Goal: Task Accomplishment & Management: Manage account settings

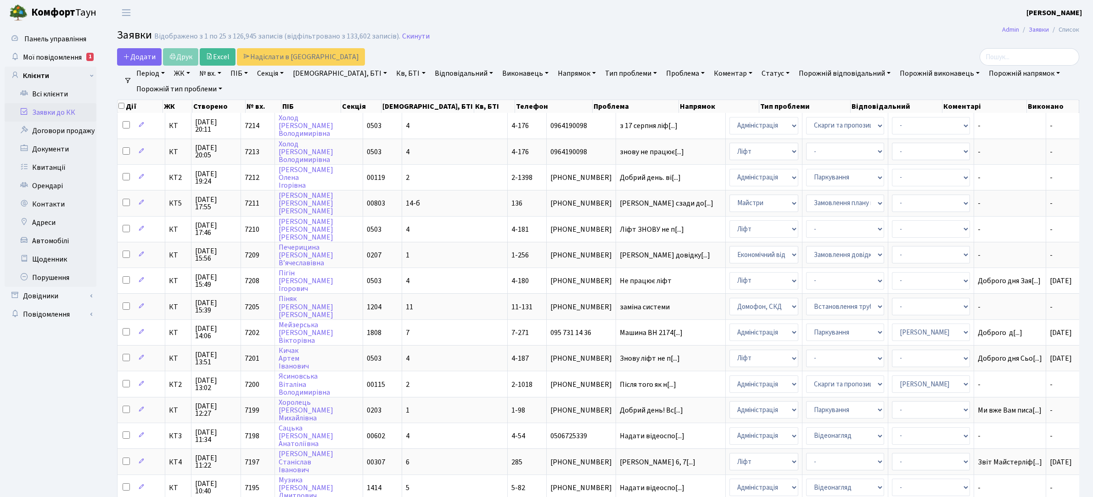
select select "25"
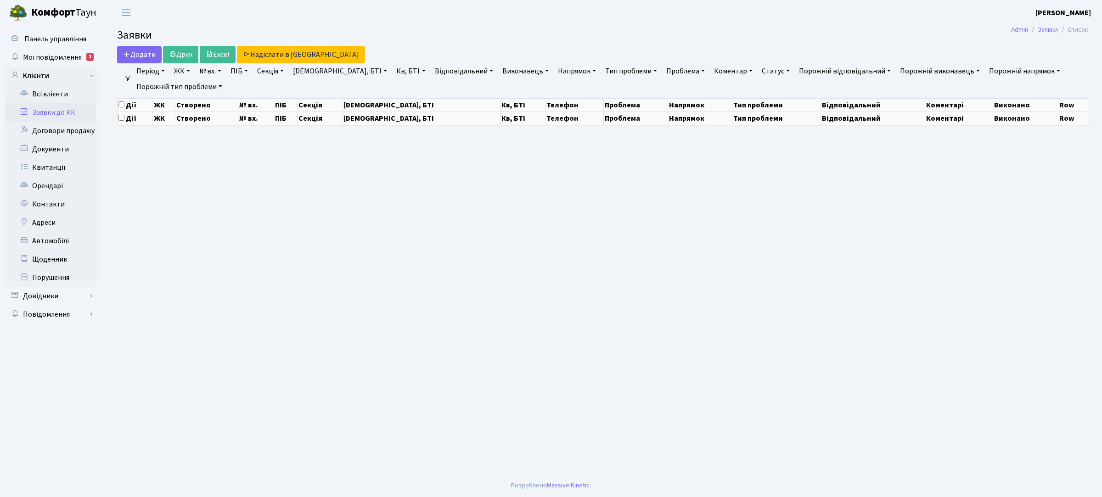
select select "25"
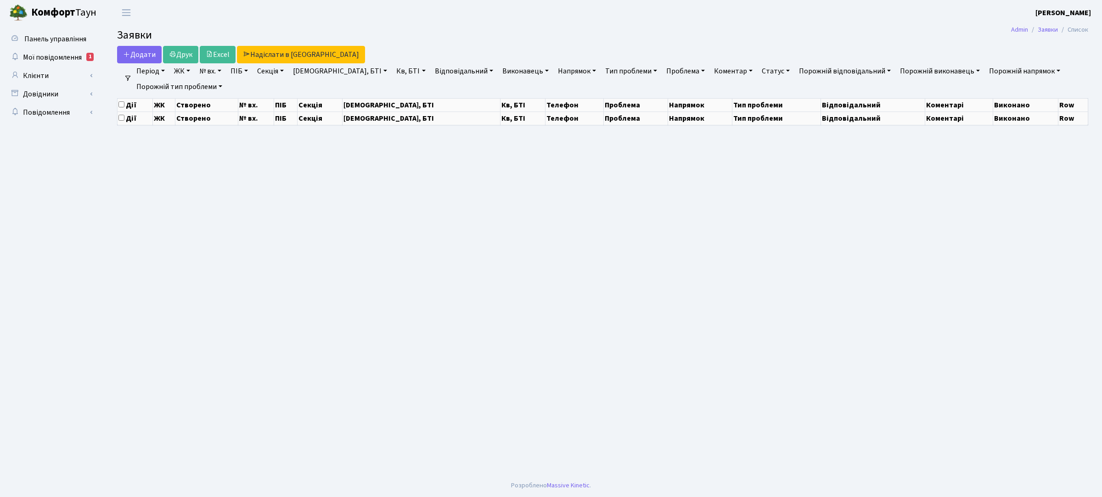
select select "25"
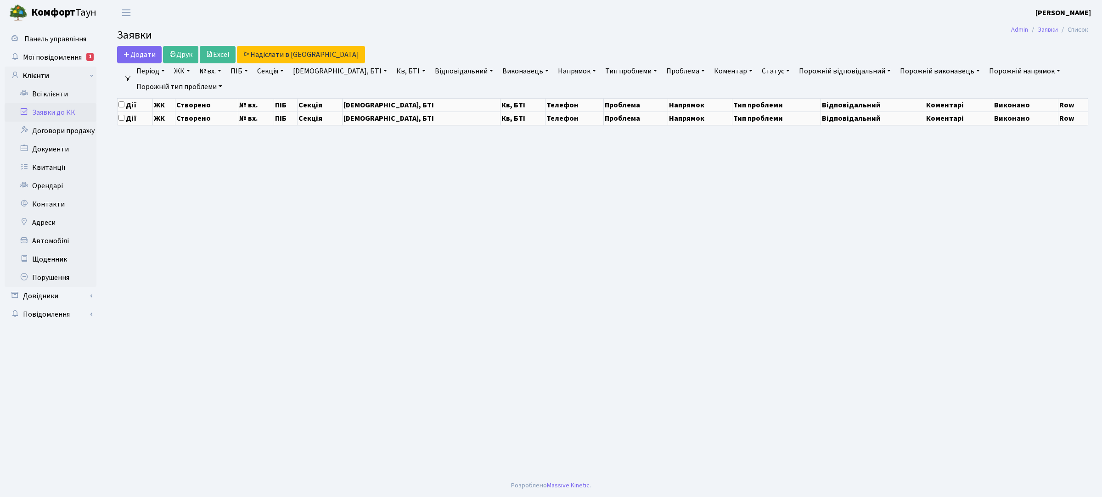
select select "25"
